Goal: Find specific page/section: Find specific page/section

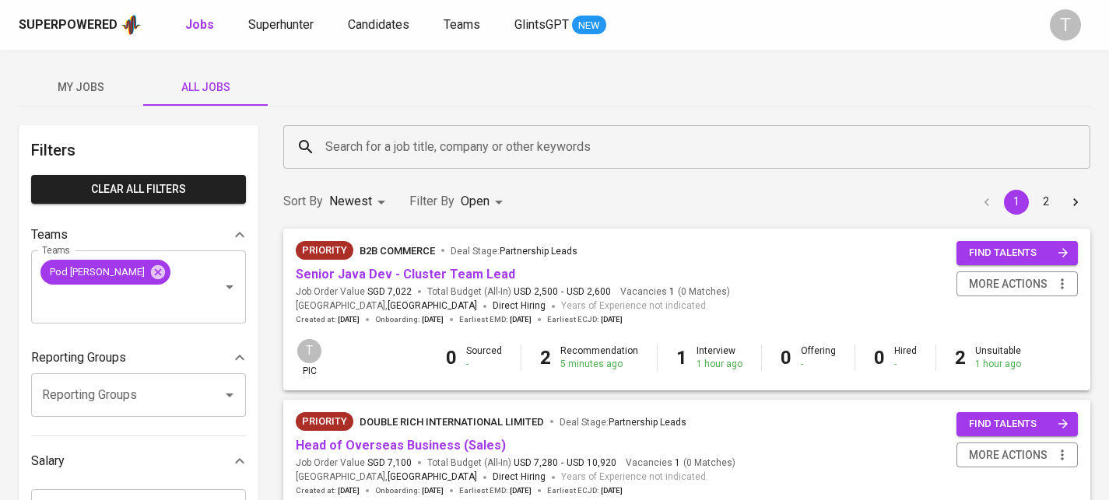
scroll to position [717, 0]
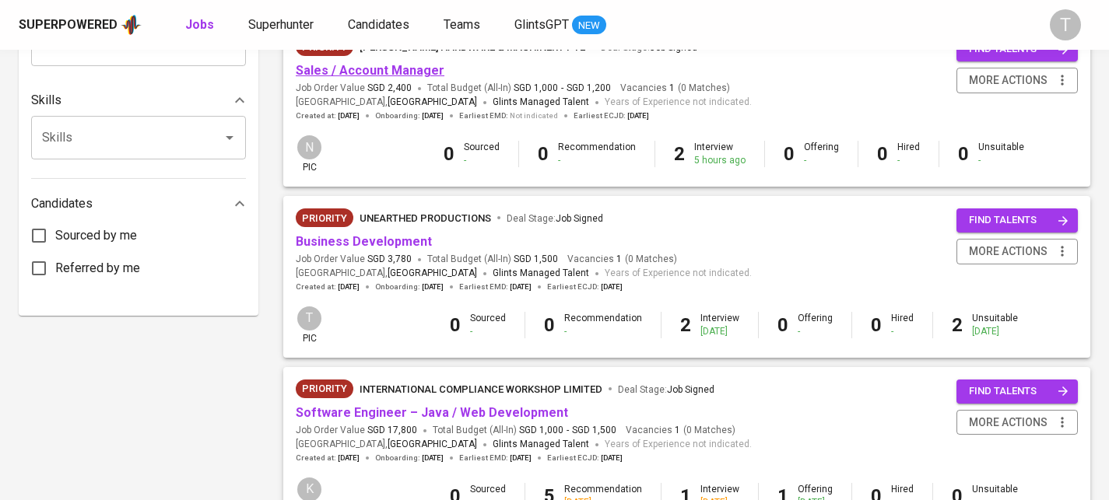
click at [400, 78] on link "Sales / Account Manager" at bounding box center [370, 70] width 149 height 15
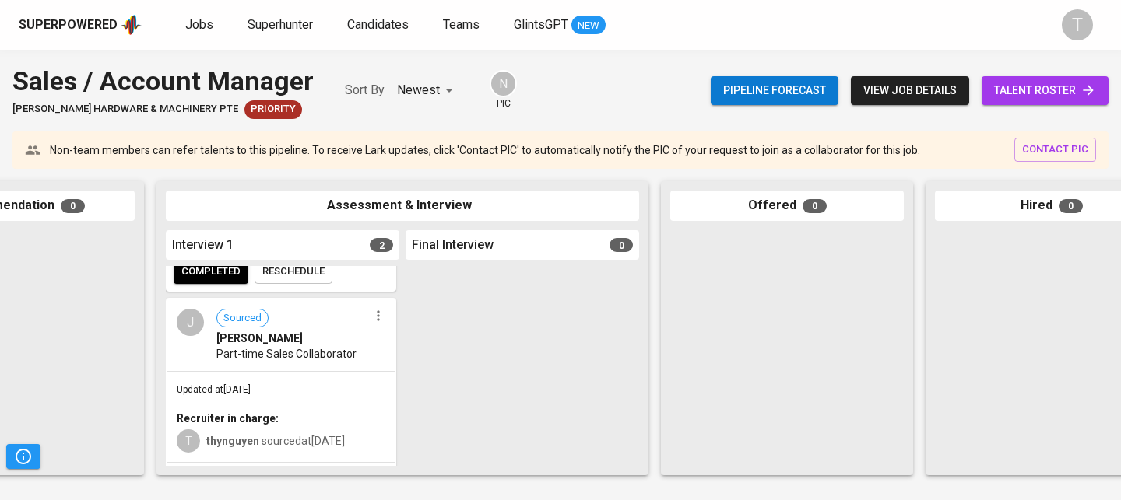
scroll to position [219, 0]
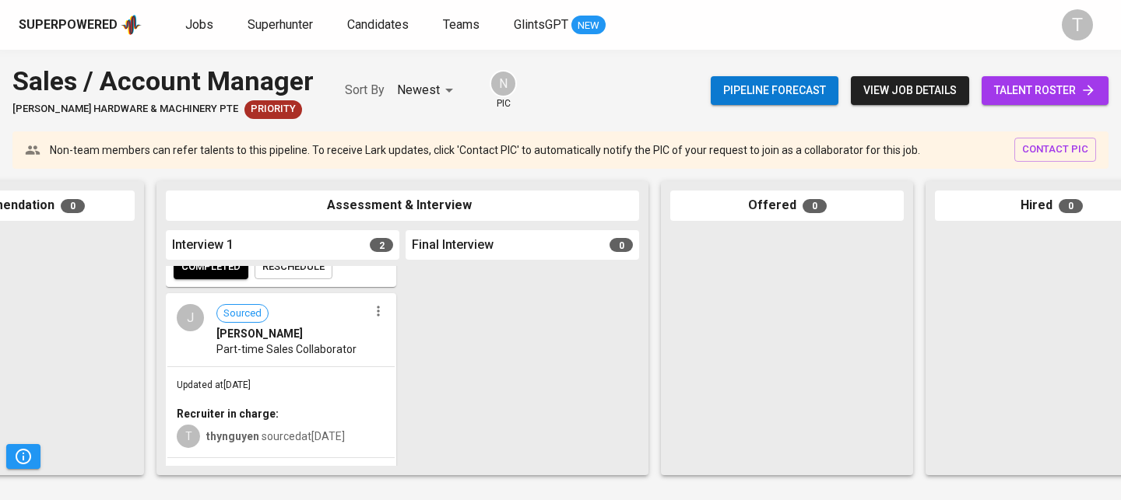
click at [310, 356] on span "Part-time Sales Collaborator" at bounding box center [286, 350] width 140 height 16
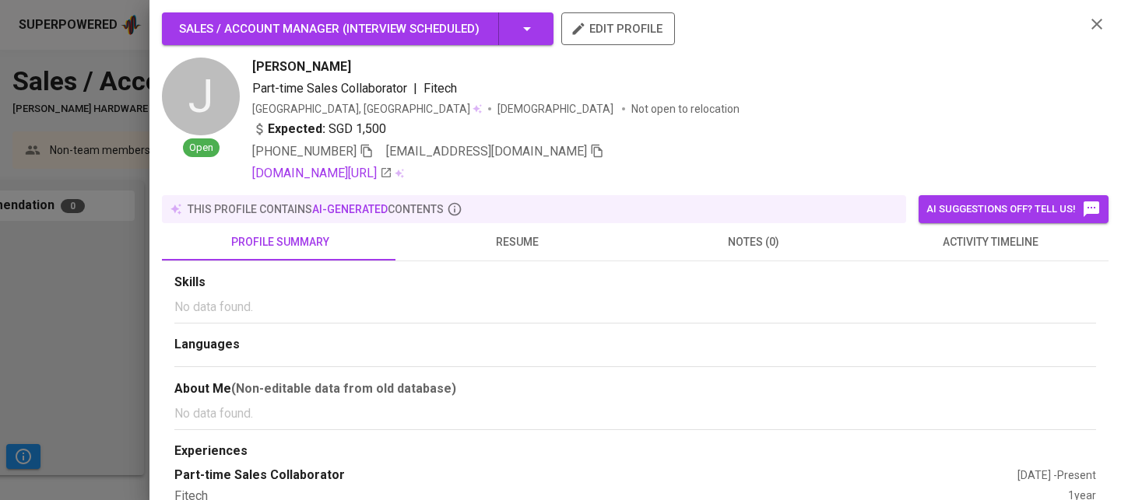
click at [590, 154] on icon "button" at bounding box center [597, 151] width 14 height 14
click at [108, 226] on div at bounding box center [560, 250] width 1121 height 500
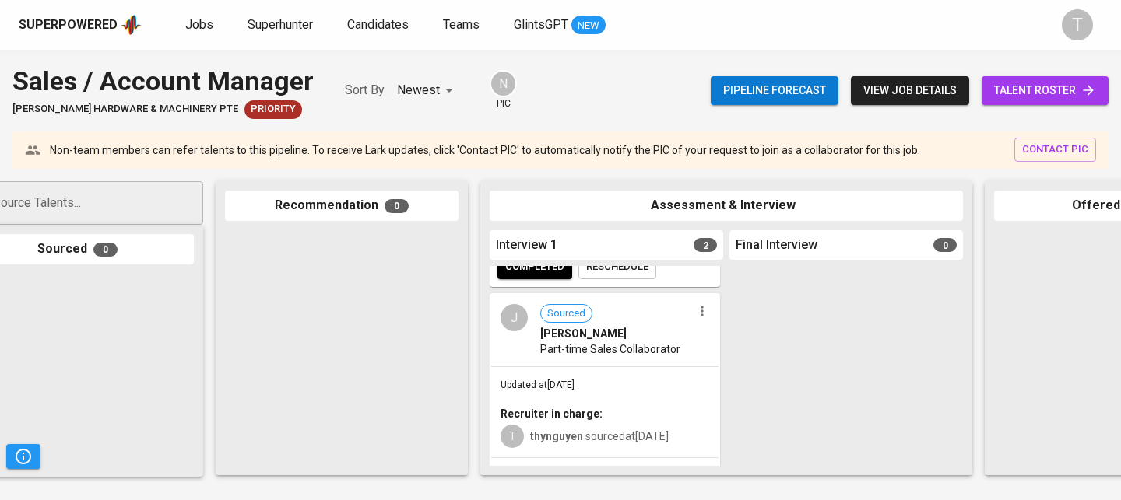
scroll to position [0, 0]
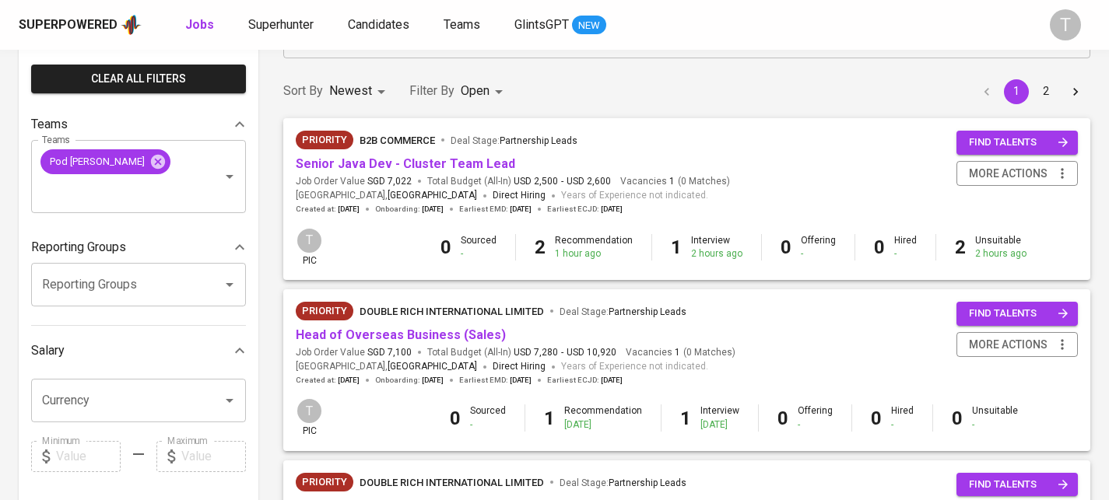
scroll to position [121, 0]
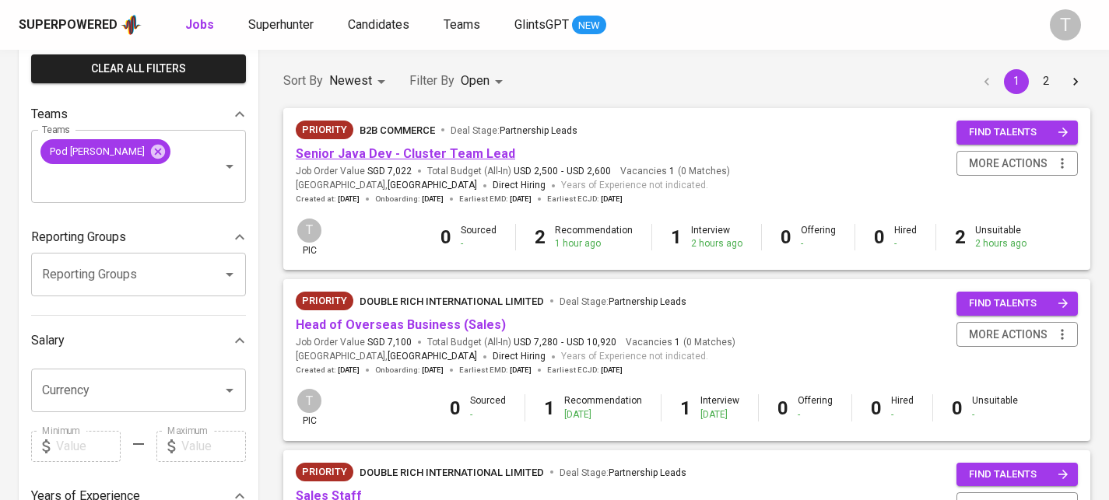
click at [434, 146] on link "Senior Java Dev - Cluster Team Lead" at bounding box center [405, 153] width 219 height 15
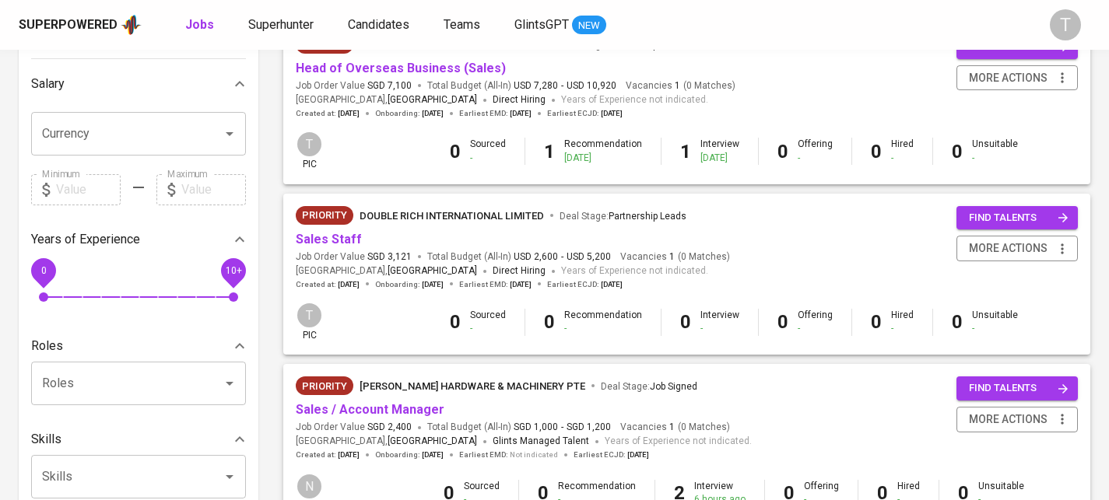
scroll to position [391, 0]
